Goal: Navigation & Orientation: Find specific page/section

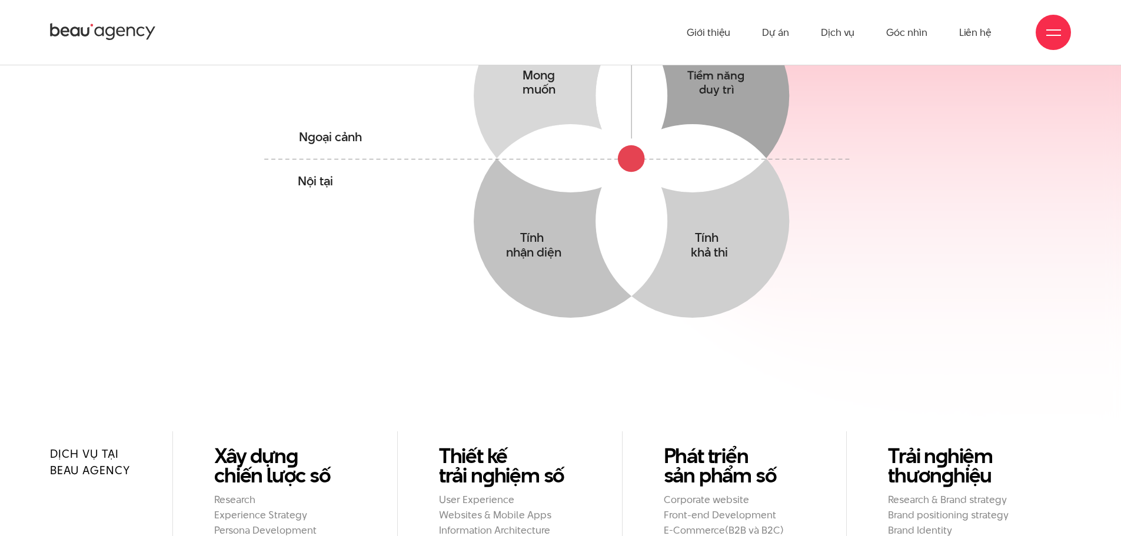
scroll to position [824, 0]
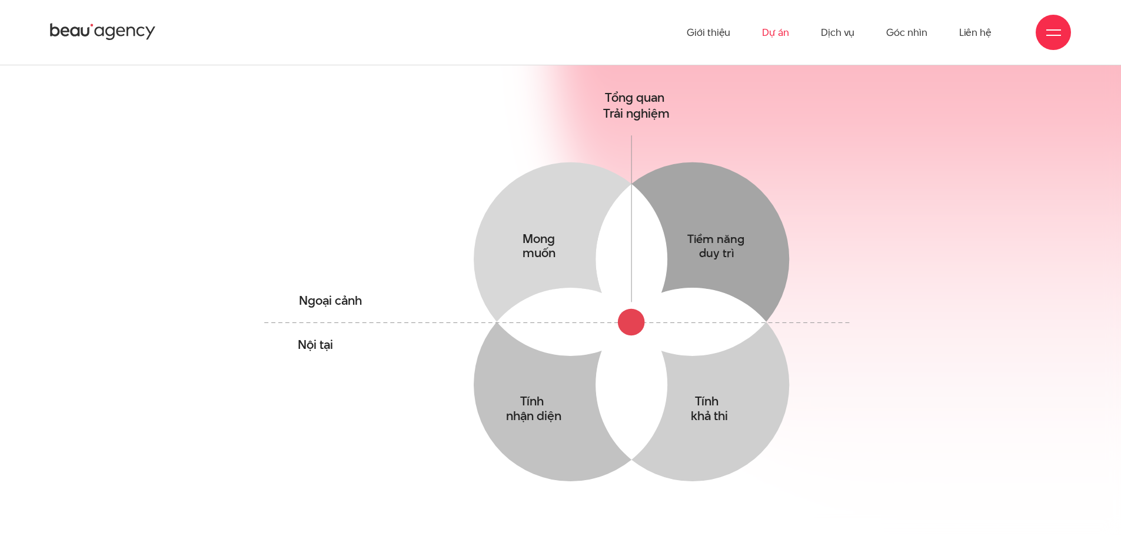
click at [769, 39] on link "Dự án" at bounding box center [775, 32] width 27 height 65
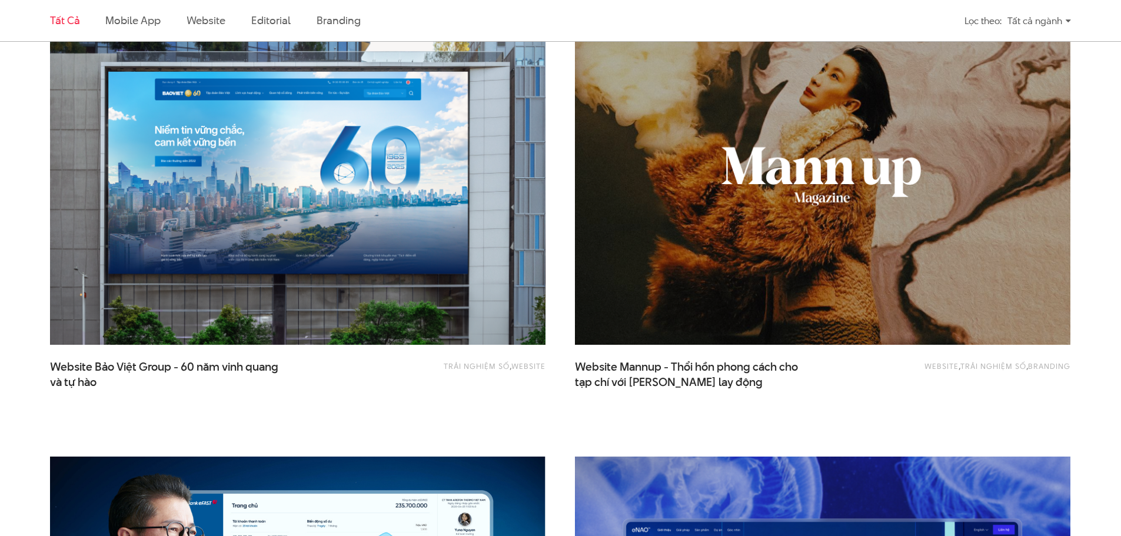
scroll to position [1353, 0]
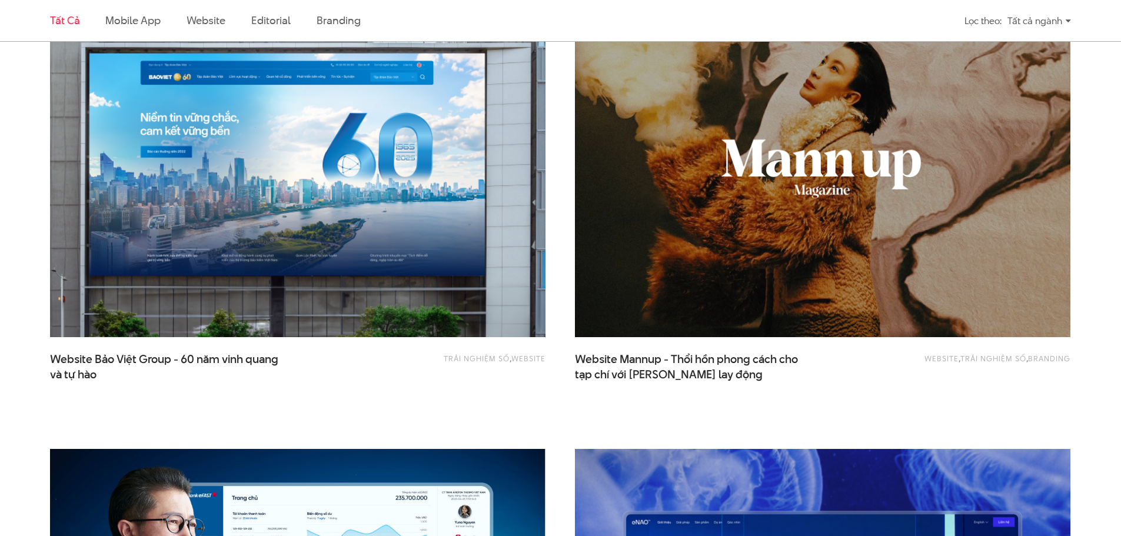
click at [469, 231] on img at bounding box center [297, 171] width 545 height 365
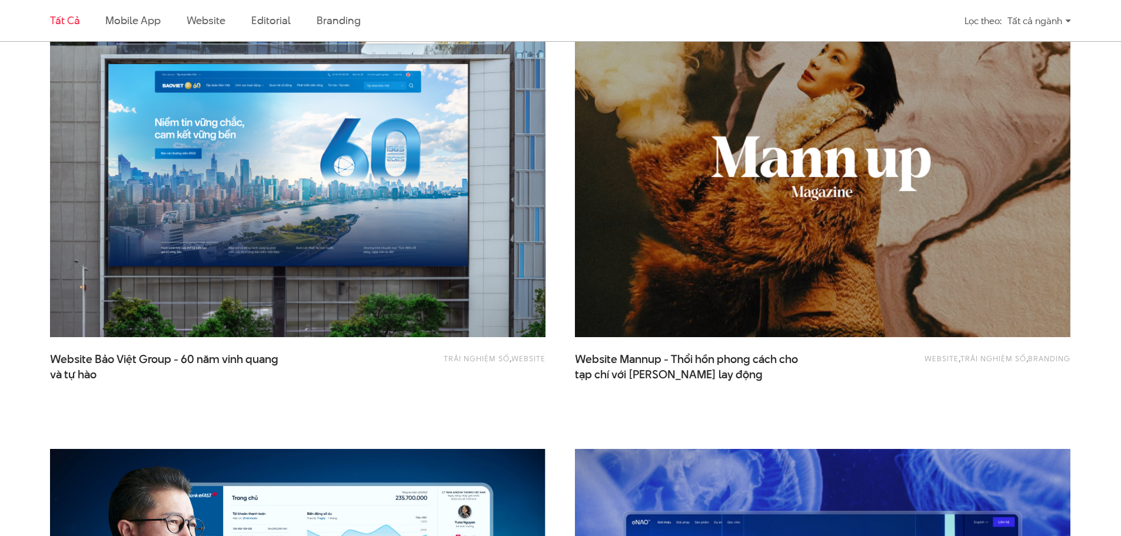
click at [628, 256] on img at bounding box center [822, 171] width 545 height 365
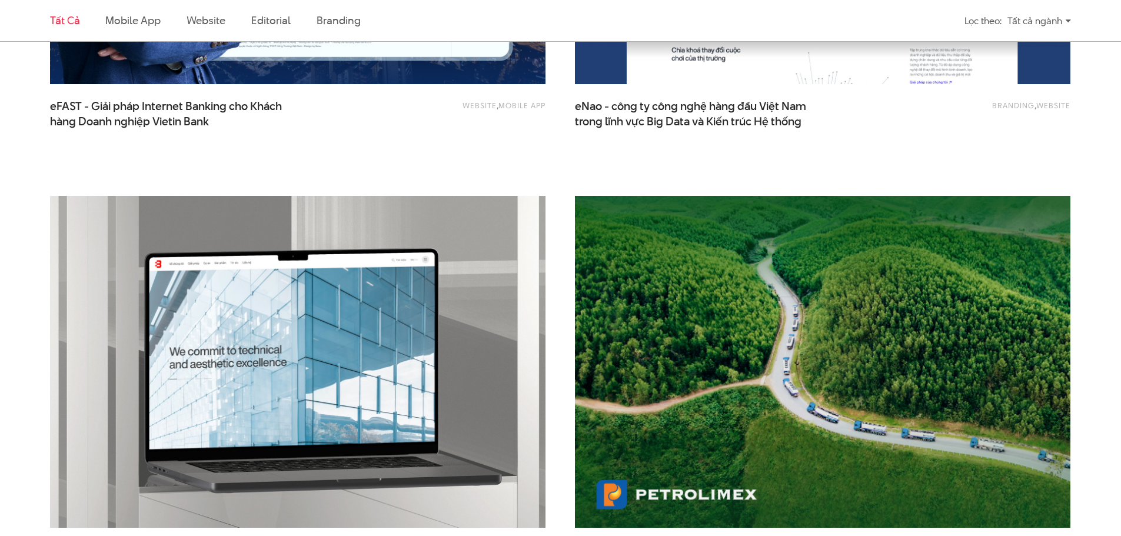
scroll to position [2118, 0]
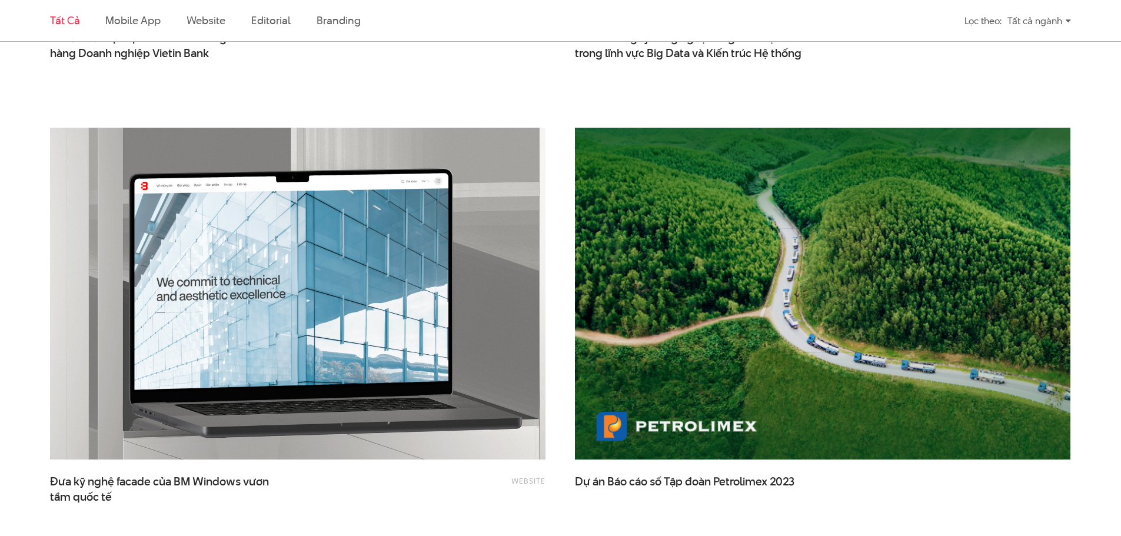
click at [519, 338] on img at bounding box center [297, 293] width 545 height 365
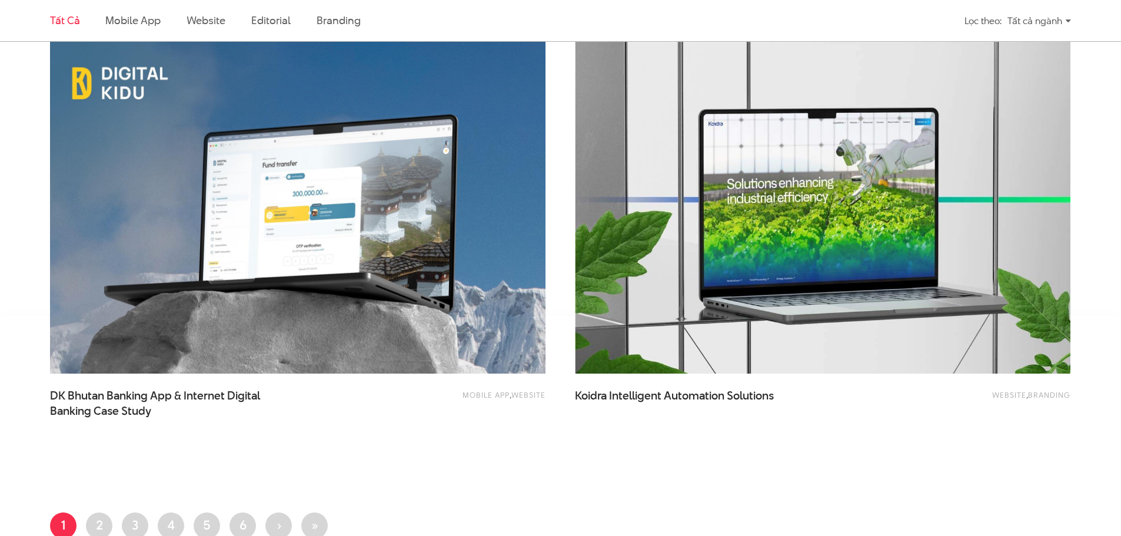
scroll to position [2706, 0]
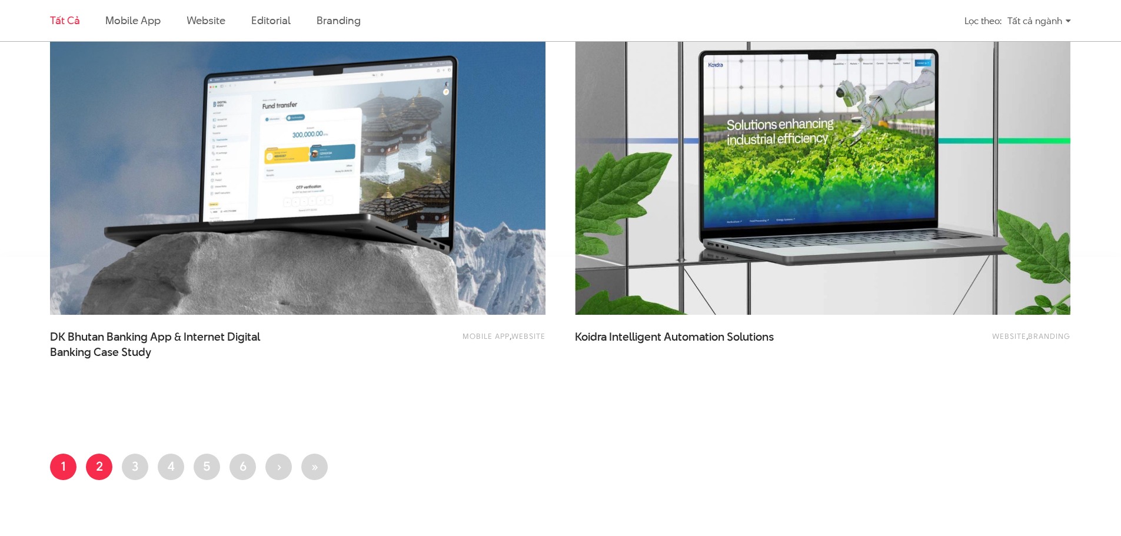
click at [88, 466] on link "Trang 2" at bounding box center [99, 467] width 26 height 26
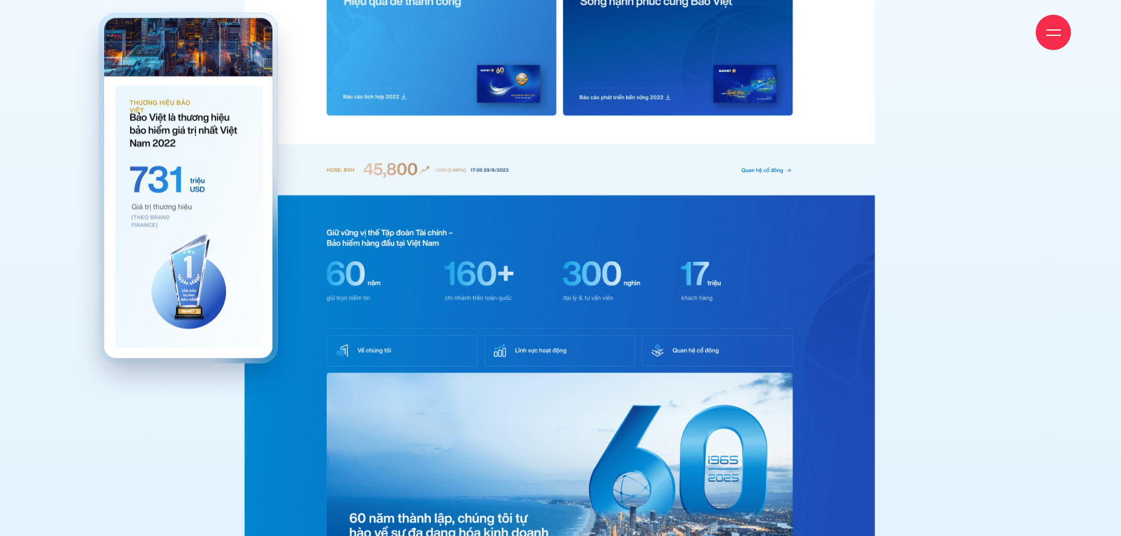
scroll to position [5350, 0]
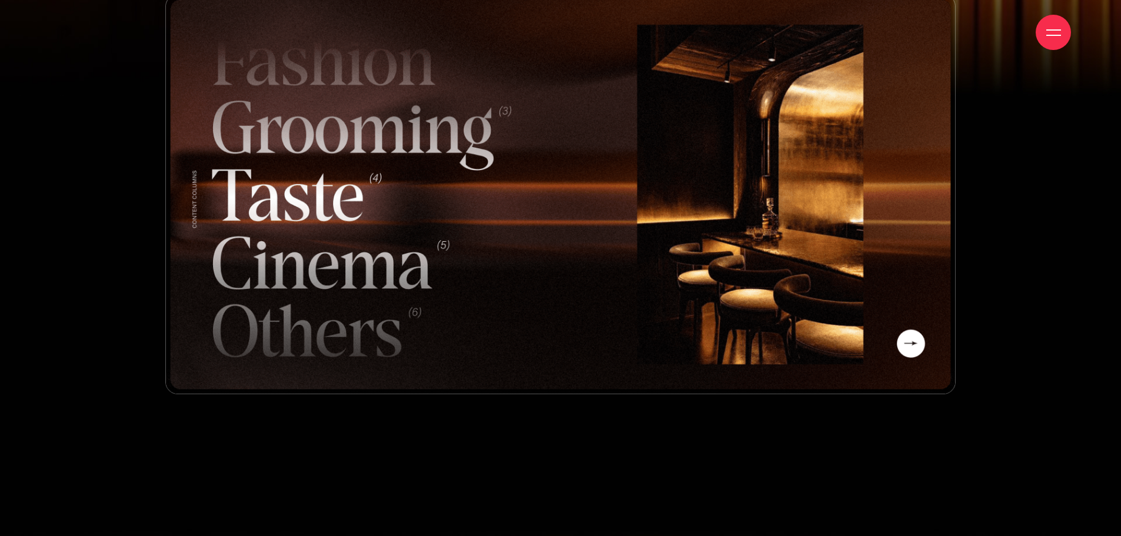
scroll to position [4118, 0]
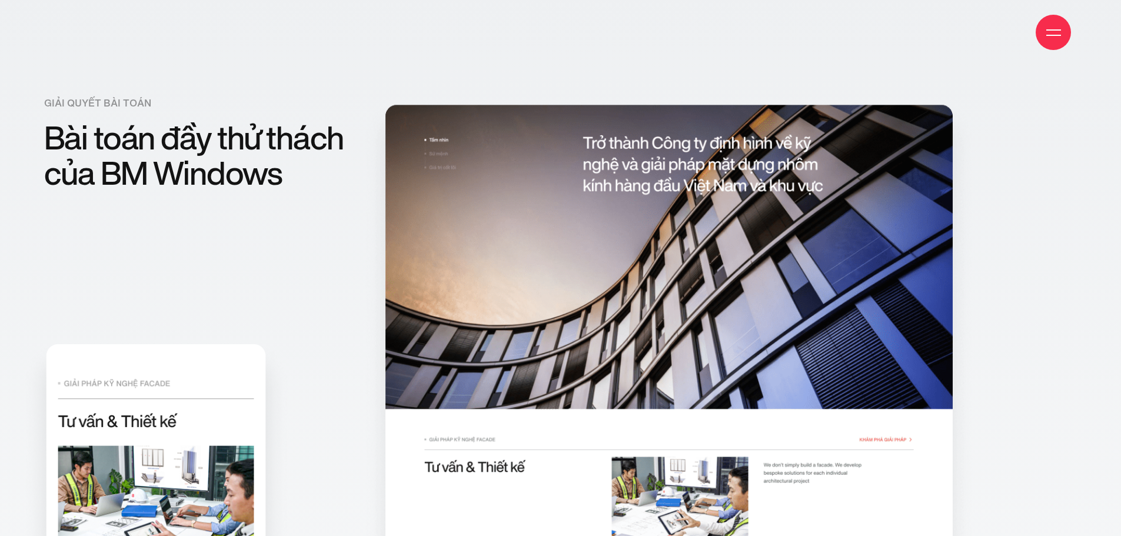
scroll to position [3059, 0]
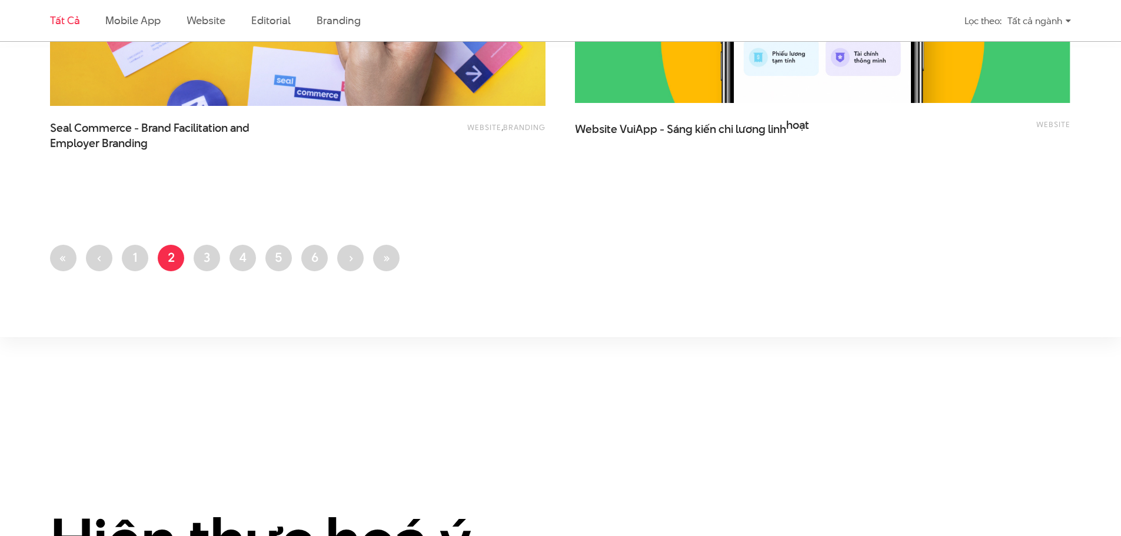
scroll to position [3059, 0]
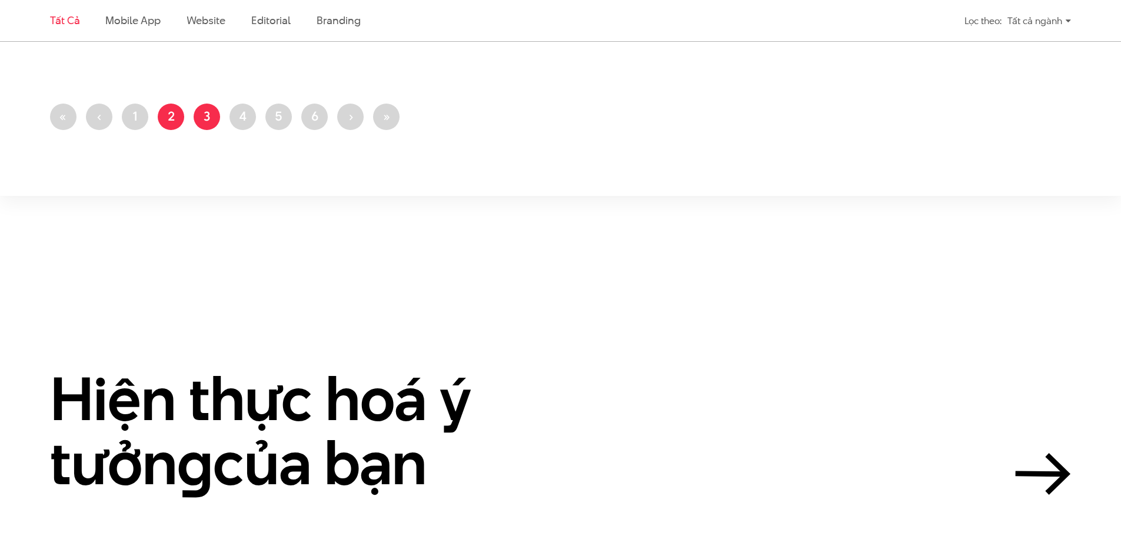
click at [208, 119] on link "Trang 3" at bounding box center [207, 117] width 26 height 26
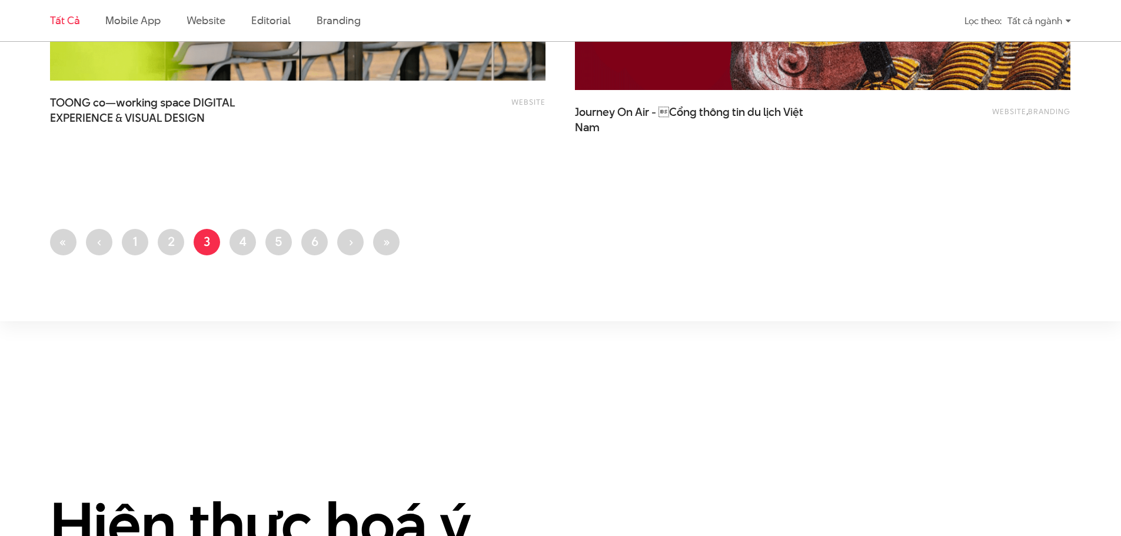
scroll to position [3000, 0]
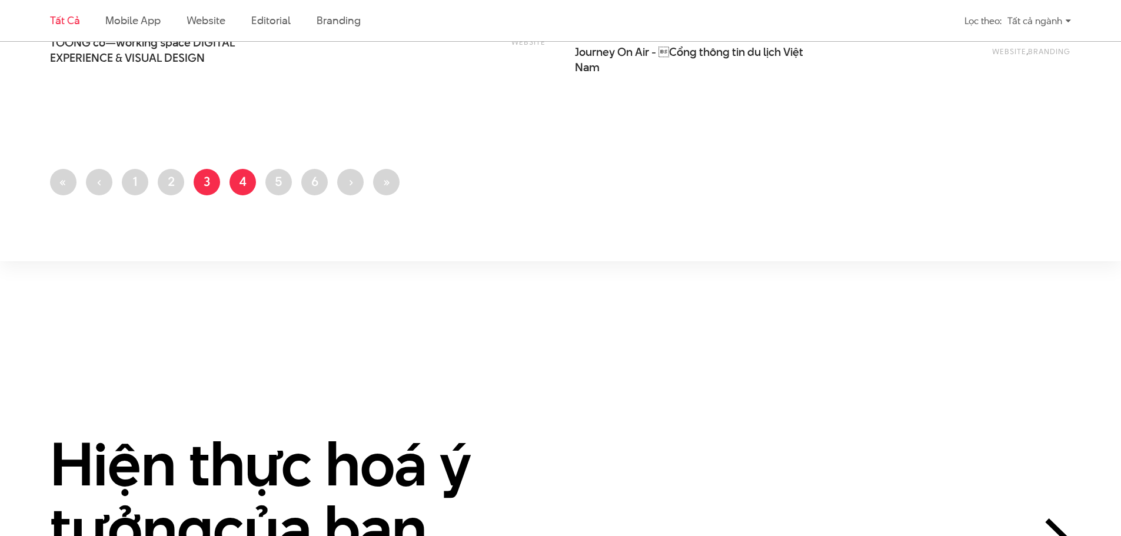
click at [239, 181] on link "Trang 4" at bounding box center [242, 182] width 26 height 26
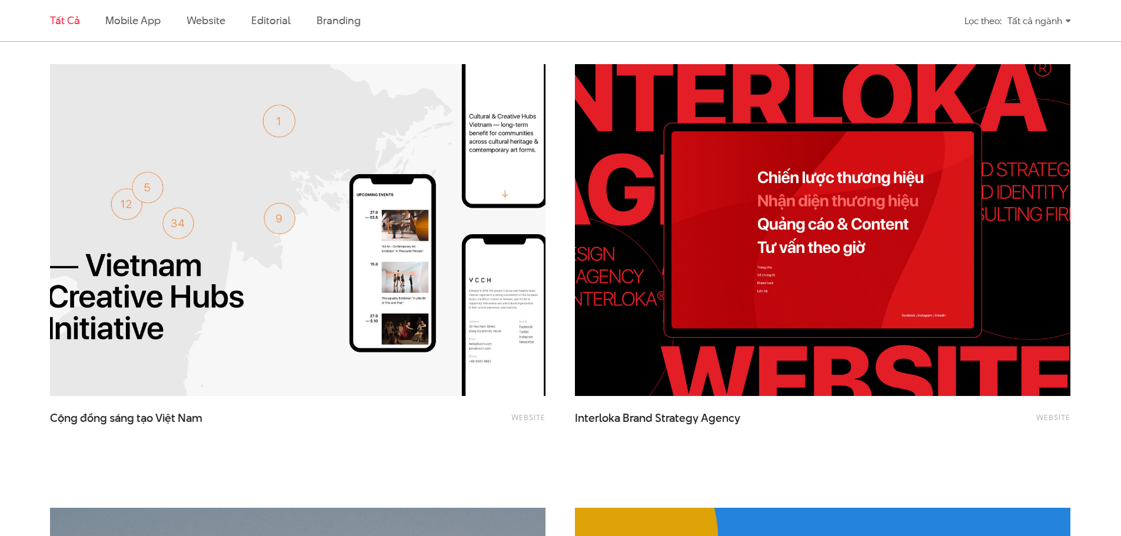
scroll to position [1647, 0]
